Goal: Task Accomplishment & Management: Manage account settings

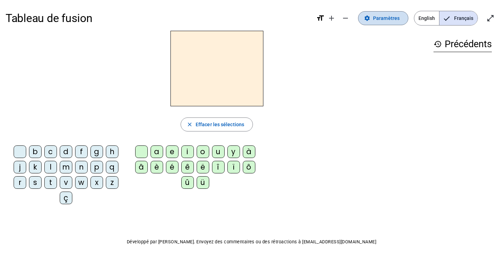
click at [387, 18] on span "Paramètres" at bounding box center [386, 18] width 27 height 8
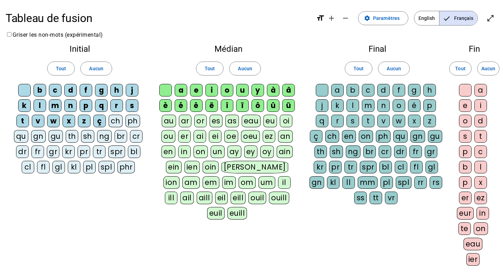
click at [169, 104] on div "è" at bounding box center [165, 105] width 13 height 13
click at [180, 104] on div "é" at bounding box center [181, 105] width 13 height 13
click at [200, 105] on div "ê" at bounding box center [196, 105] width 13 height 13
click at [213, 108] on div "ë" at bounding box center [211, 105] width 13 height 13
click at [225, 107] on div "î" at bounding box center [227, 105] width 13 height 13
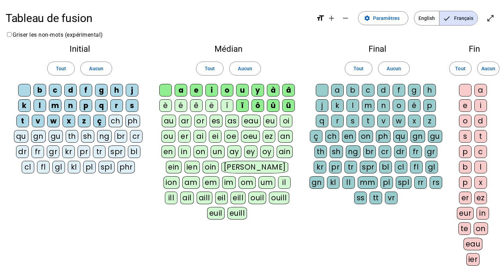
click at [245, 107] on div "ï" at bounding box center [242, 105] width 13 height 13
click at [259, 107] on div "ô" at bounding box center [257, 105] width 13 height 13
click at [271, 106] on div "û" at bounding box center [273, 105] width 13 height 13
click at [288, 104] on div "ü" at bounding box center [288, 105] width 13 height 13
click at [289, 91] on div "â" at bounding box center [288, 90] width 13 height 13
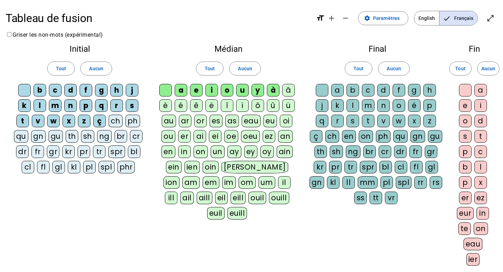
click at [277, 91] on div "à" at bounding box center [273, 90] width 13 height 13
click at [261, 91] on div "y" at bounding box center [257, 90] width 13 height 13
click at [246, 92] on div "u" at bounding box center [242, 90] width 13 height 13
click at [233, 92] on div "o" at bounding box center [227, 90] width 13 height 13
click at [230, 90] on div "o" at bounding box center [227, 90] width 13 height 13
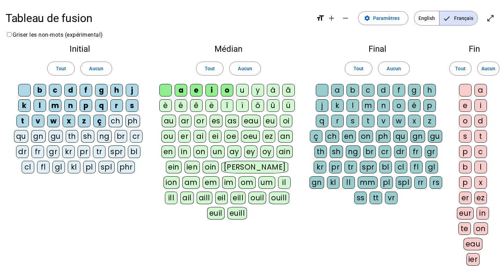
click at [240, 90] on div "u" at bounding box center [242, 90] width 13 height 13
click at [376, 24] on span at bounding box center [383, 18] width 50 height 17
click at [489, 19] on mat-icon "open_in_full" at bounding box center [490, 18] width 8 height 8
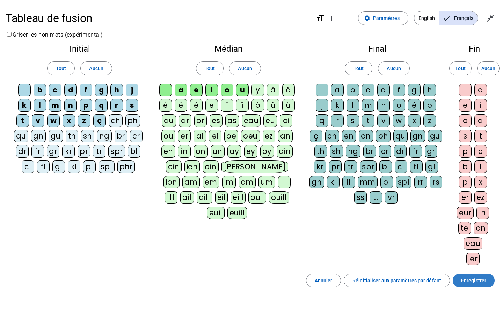
click at [473, 271] on span "Enregistrer" at bounding box center [473, 281] width 25 height 8
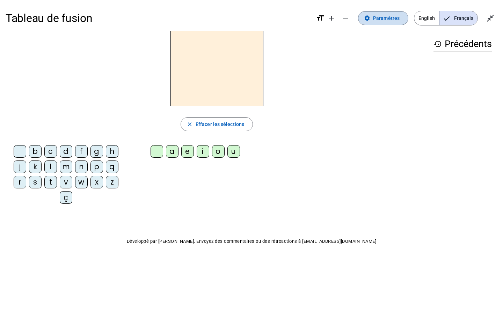
click at [381, 20] on span "Paramètres" at bounding box center [386, 18] width 27 height 8
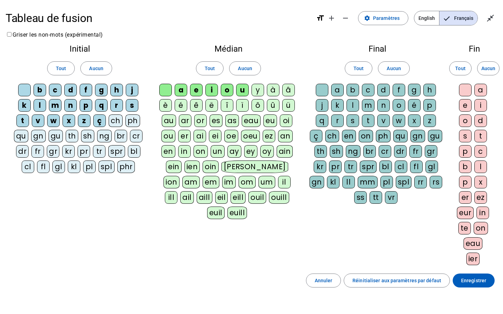
click at [160, 88] on div at bounding box center [165, 90] width 13 height 13
click at [162, 89] on div at bounding box center [165, 90] width 13 height 13
click at [102, 120] on div "ç" at bounding box center [99, 121] width 13 height 13
click at [168, 91] on div at bounding box center [165, 90] width 13 height 13
click at [478, 271] on span "Enregistrer" at bounding box center [473, 281] width 25 height 8
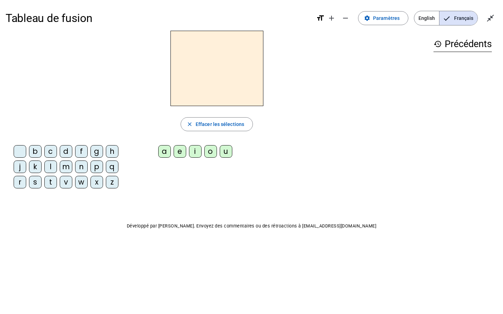
click at [41, 153] on div "b" at bounding box center [35, 151] width 13 height 13
click at [170, 156] on letter-bubble "a" at bounding box center [165, 152] width 15 height 15
click at [85, 152] on div "f" at bounding box center [81, 151] width 13 height 13
click at [77, 167] on div "n" at bounding box center [81, 167] width 13 height 13
click at [78, 184] on div "w" at bounding box center [81, 182] width 13 height 13
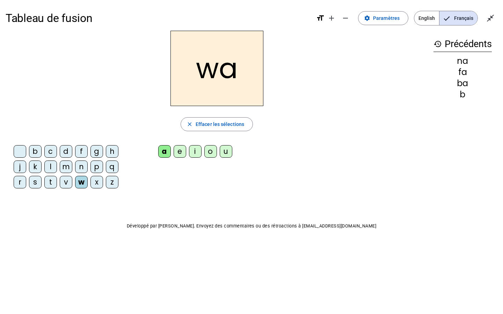
click at [193, 151] on div "i" at bounding box center [195, 151] width 13 height 13
click at [63, 151] on div "d" at bounding box center [66, 151] width 13 height 13
